Goal: Transaction & Acquisition: Purchase product/service

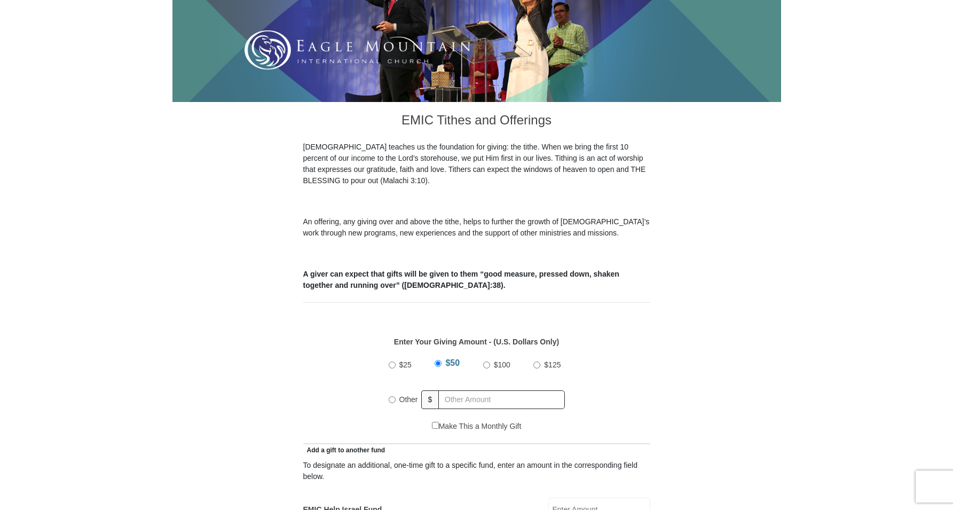
scroll to position [200, 0]
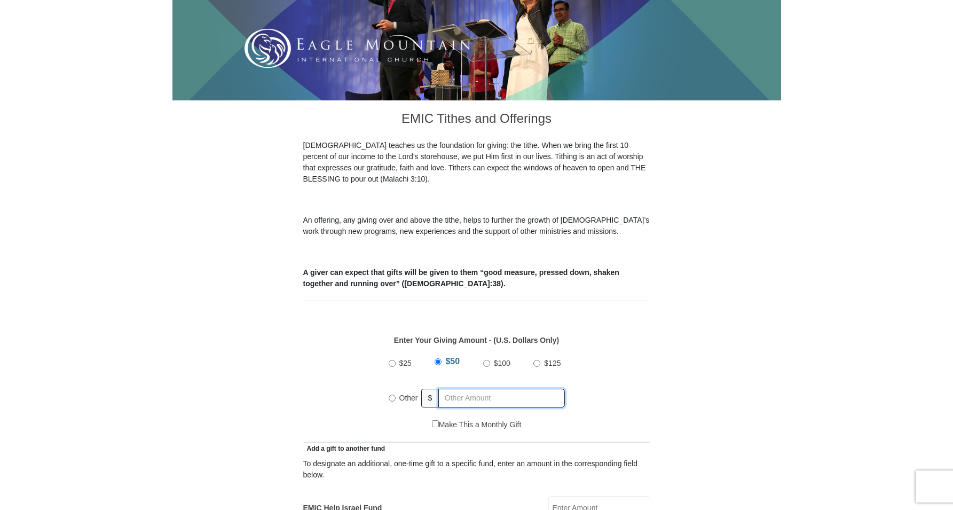
radio input "true"
click at [446, 389] on input "text" at bounding box center [504, 398] width 122 height 19
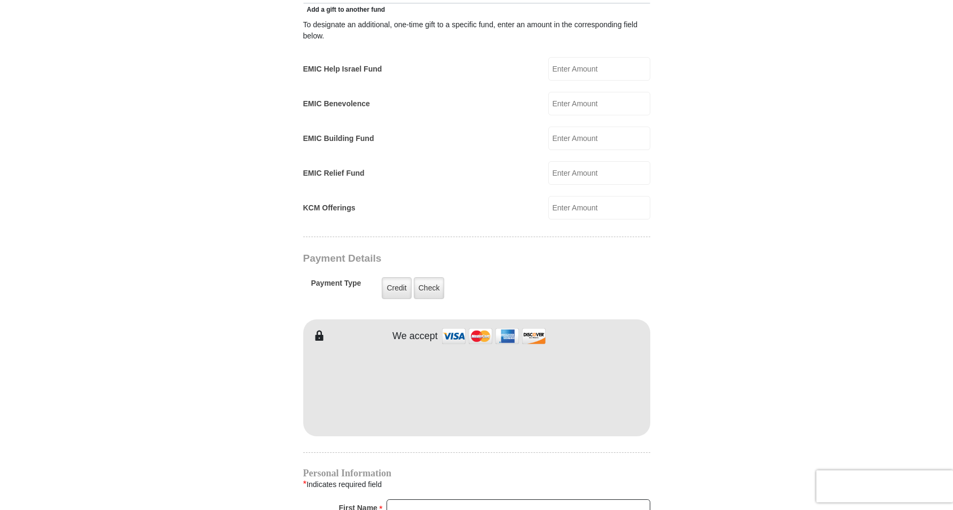
scroll to position [654, 0]
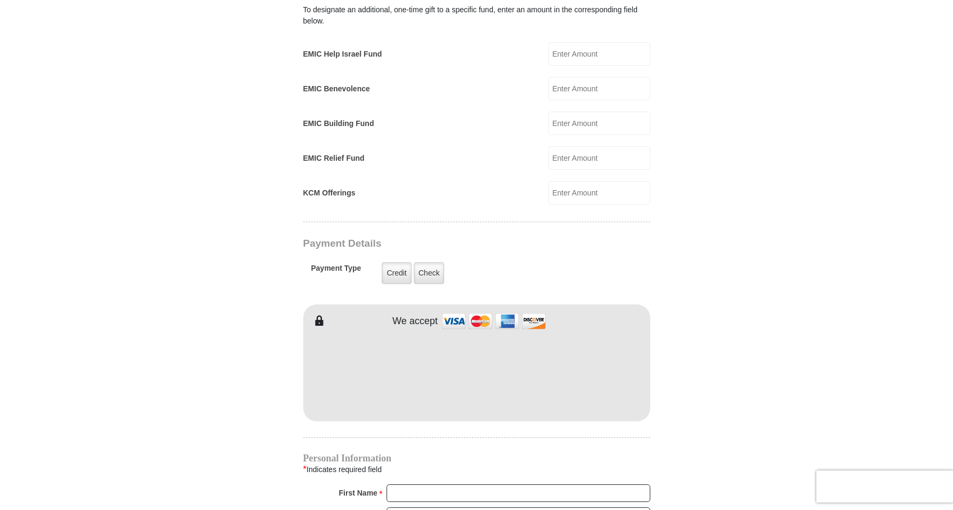
type input "30.00"
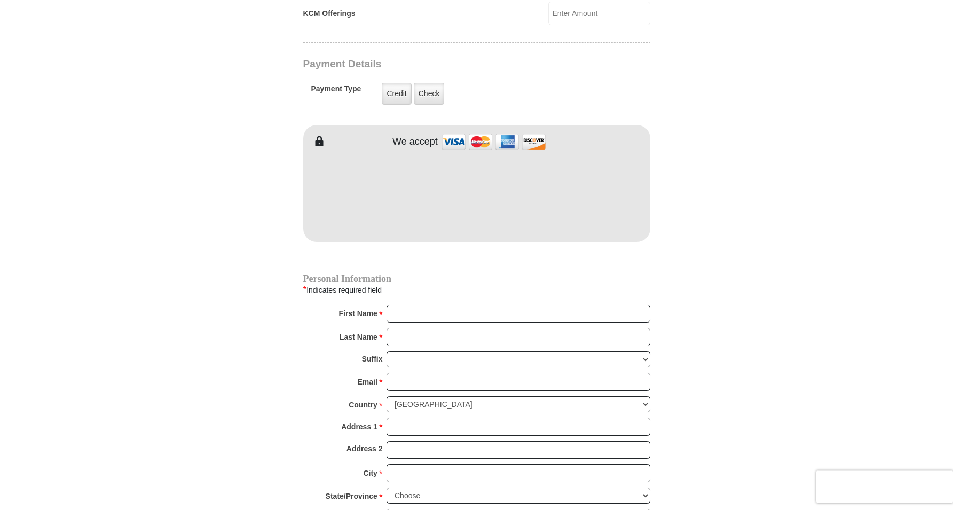
scroll to position [844, 0]
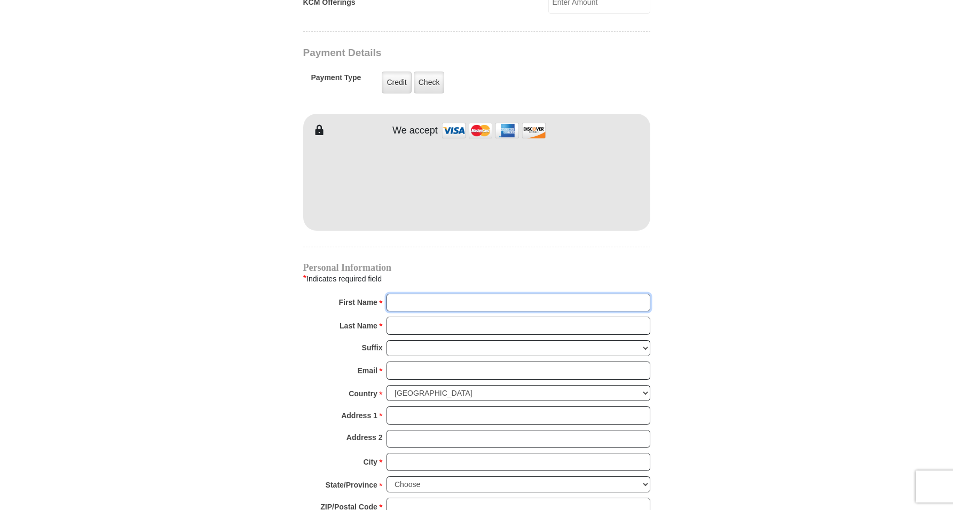
click at [396, 294] on input "First Name *" at bounding box center [519, 303] width 264 height 18
type input "[PERSON_NAME]"
drag, startPoint x: 411, startPoint y: 315, endPoint x: 302, endPoint y: 328, distance: 109.8
click at [387, 329] on input "Last Name *" at bounding box center [519, 326] width 264 height 18
type input "[PERSON_NAME]"
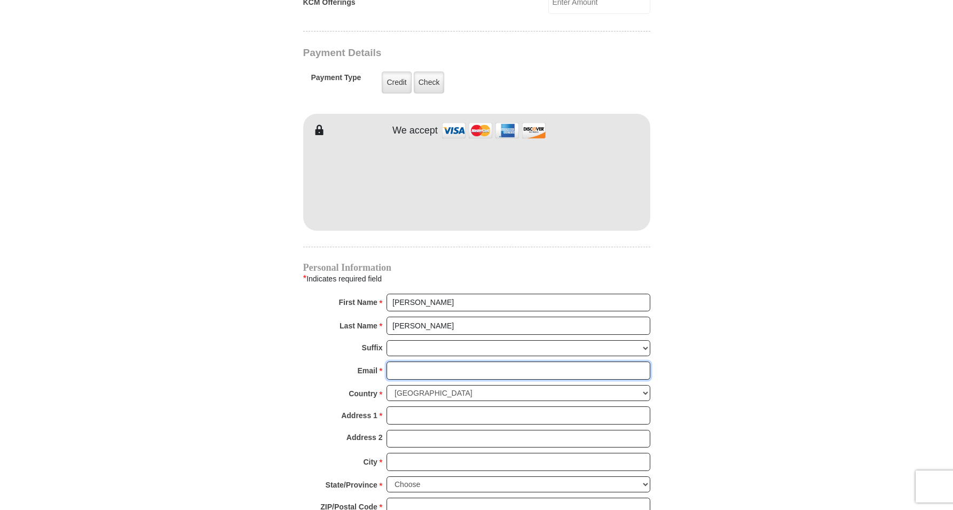
click at [397, 363] on input "Email *" at bounding box center [519, 371] width 264 height 18
type input "[PERSON_NAME][EMAIL_ADDRESS][PERSON_NAME][DOMAIN_NAME]"
click at [387, 385] on select "[GEOGRAPHIC_DATA] [GEOGRAPHIC_DATA] [GEOGRAPHIC_DATA] [GEOGRAPHIC_DATA] [GEOGRA…" at bounding box center [519, 393] width 264 height 17
click option "[GEOGRAPHIC_DATA]" at bounding box center [0, 0] width 0 height 0
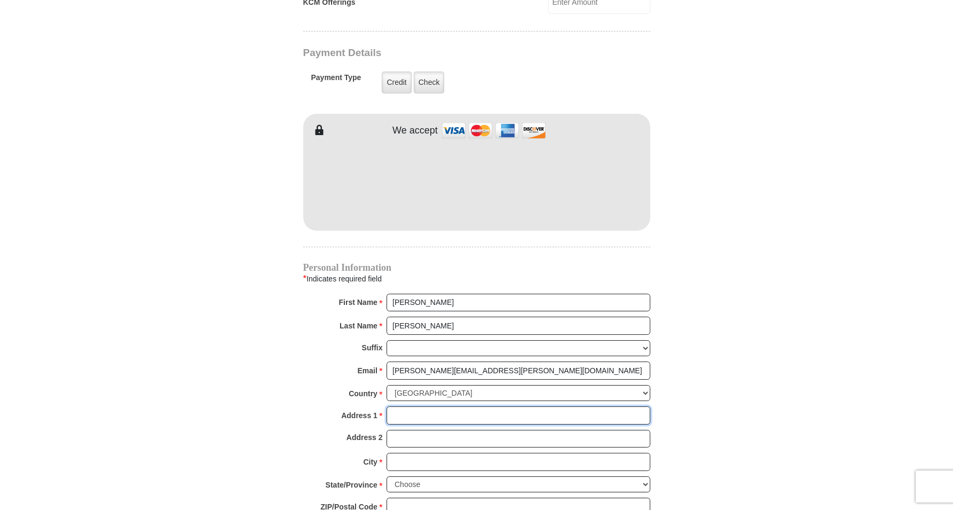
click at [392, 406] on input "Address 1 *" at bounding box center [519, 415] width 264 height 18
type input "[STREET_ADDRESS]"
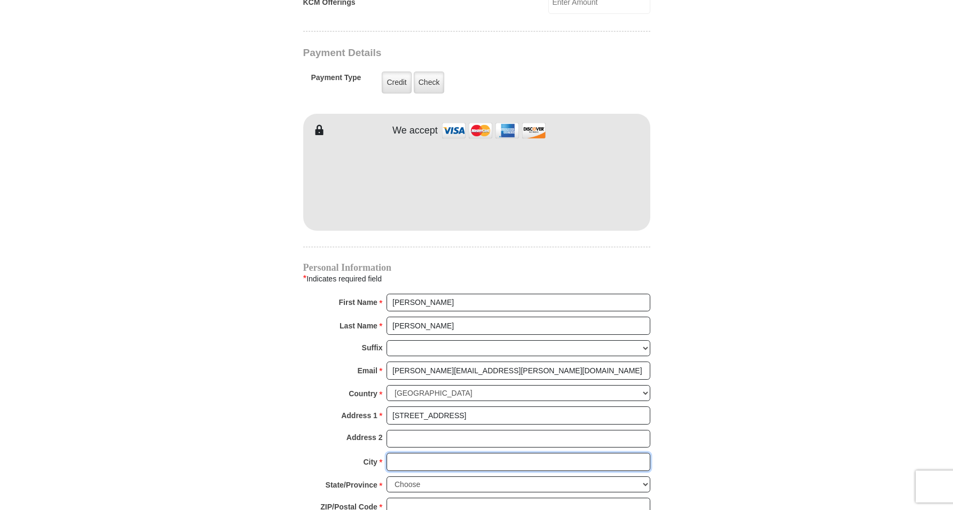
click at [392, 453] on input "City *" at bounding box center [519, 462] width 264 height 18
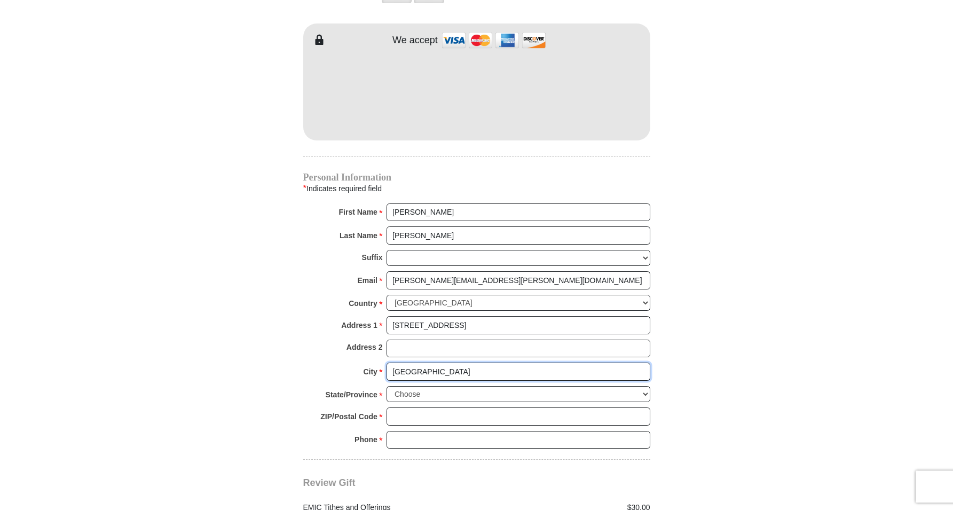
scroll to position [935, 0]
type input "[GEOGRAPHIC_DATA]"
click at [387, 386] on select "Choose [US_STATE] [US_STATE] [US_STATE] [US_STATE] [US_STATE] Armed Forces Amer…" at bounding box center [519, 394] width 264 height 17
select select "TN"
click option "[US_STATE]" at bounding box center [0, 0] width 0 height 0
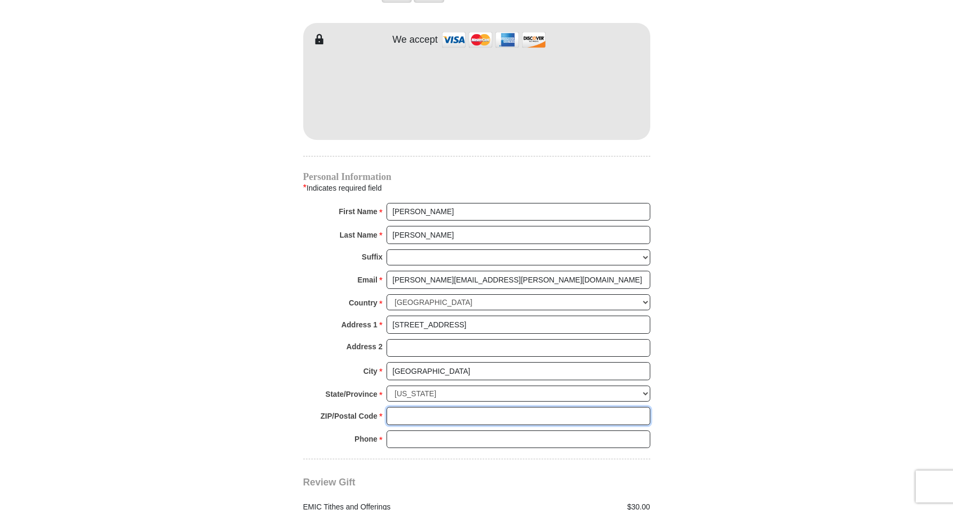
drag, startPoint x: 393, startPoint y: 399, endPoint x: 807, endPoint y: 430, distance: 415.1
click at [403, 407] on input "ZIP/Postal Code *" at bounding box center [519, 416] width 264 height 18
type input "37134"
drag, startPoint x: 439, startPoint y: 423, endPoint x: 192, endPoint y: 420, distance: 246.8
click at [387, 430] on input "9315050856" at bounding box center [519, 439] width 264 height 18
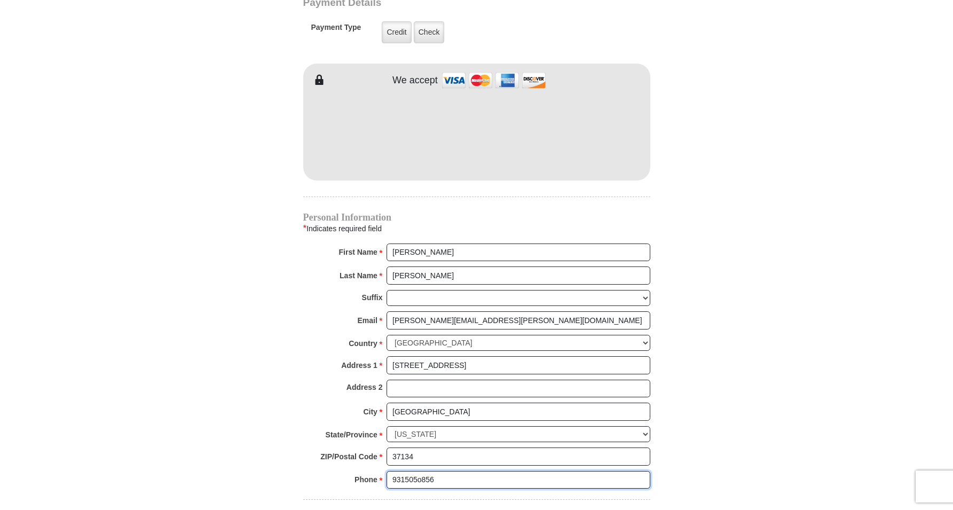
scroll to position [881, 0]
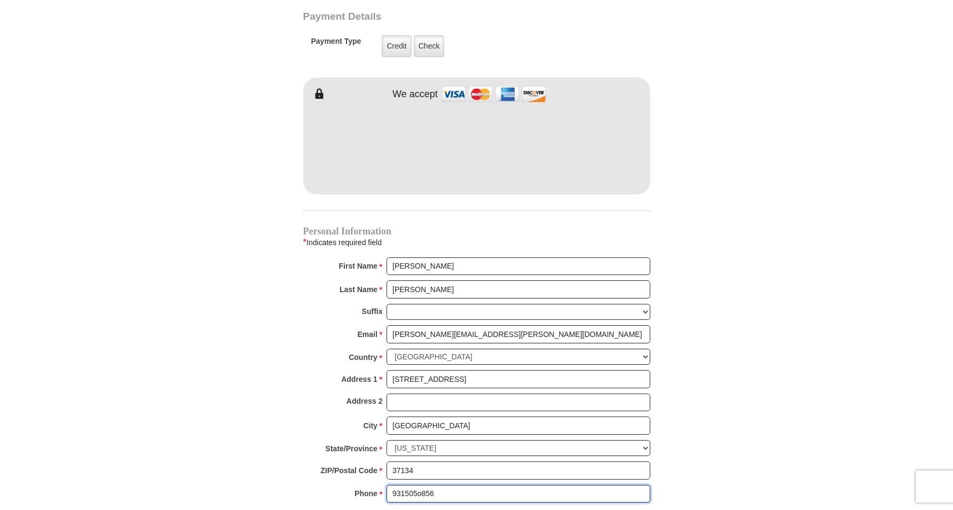
click at [421, 485] on input "931505o856" at bounding box center [519, 494] width 264 height 18
type input "9315050856"
drag, startPoint x: 437, startPoint y: 480, endPoint x: 469, endPoint y: 488, distance: 32.7
click at [441, 485] on input "9315050856" at bounding box center [519, 494] width 264 height 18
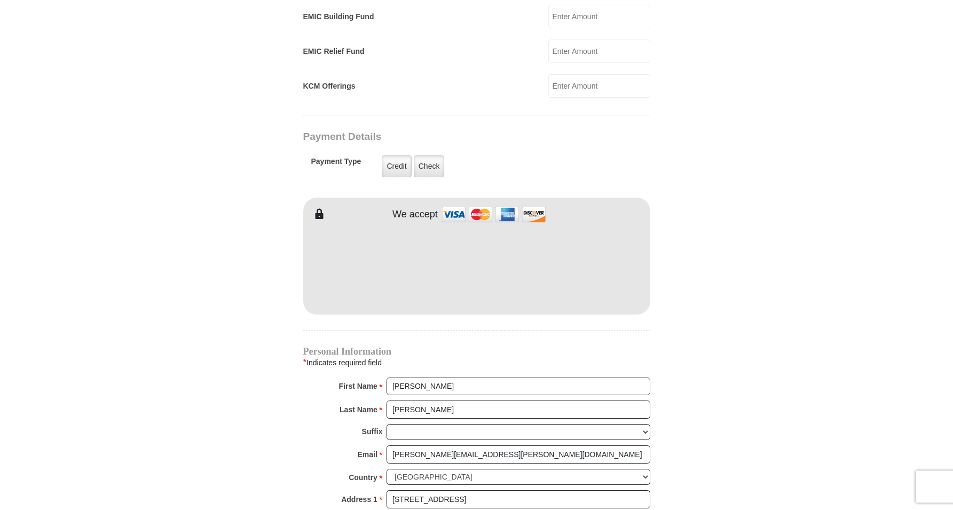
scroll to position [754, 0]
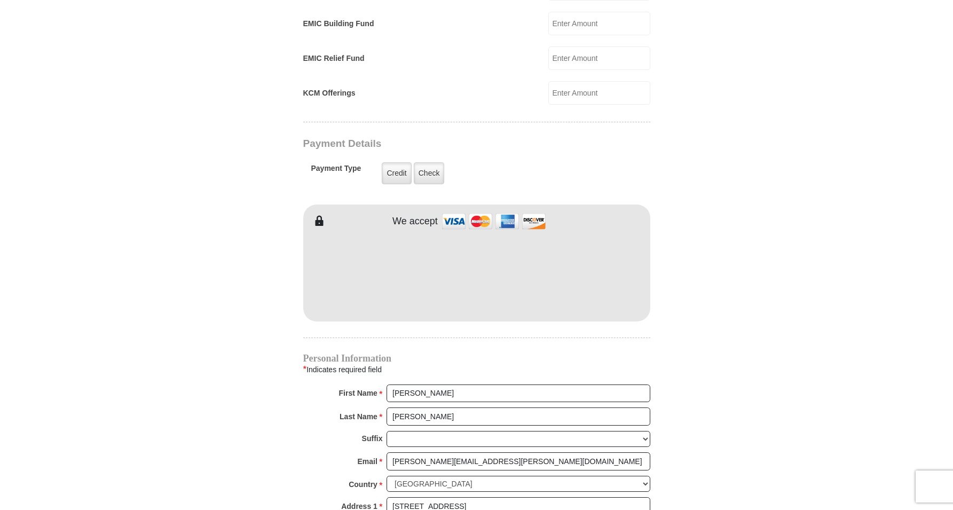
drag, startPoint x: 957, startPoint y: 1, endPoint x: 962, endPoint y: -2, distance: 6.2
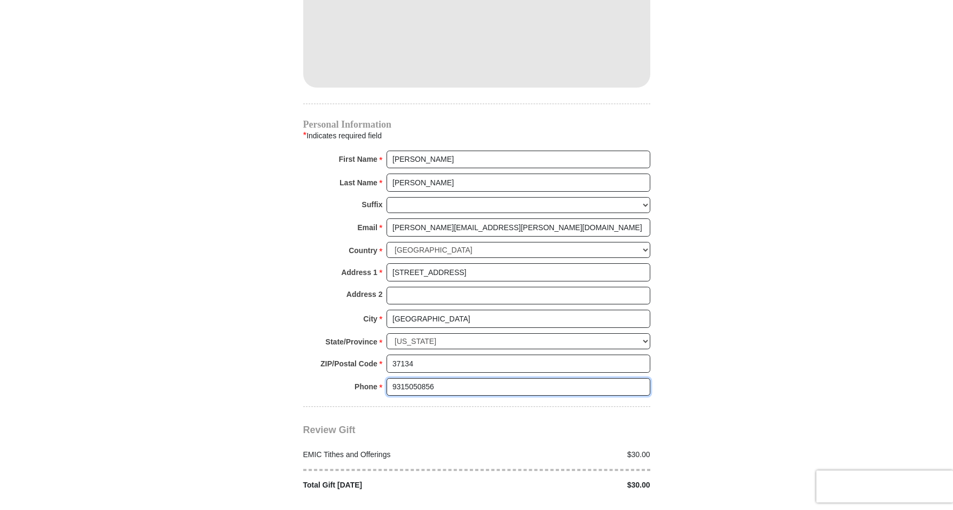
scroll to position [999, 0]
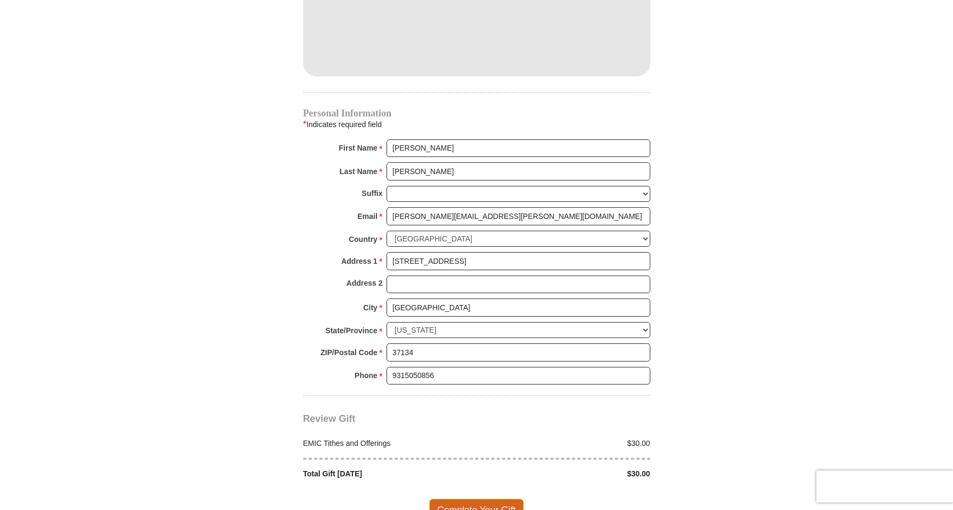
click at [485, 499] on span "Complete Your Gift" at bounding box center [476, 510] width 95 height 22
